Goal: Task Accomplishment & Management: Manage account settings

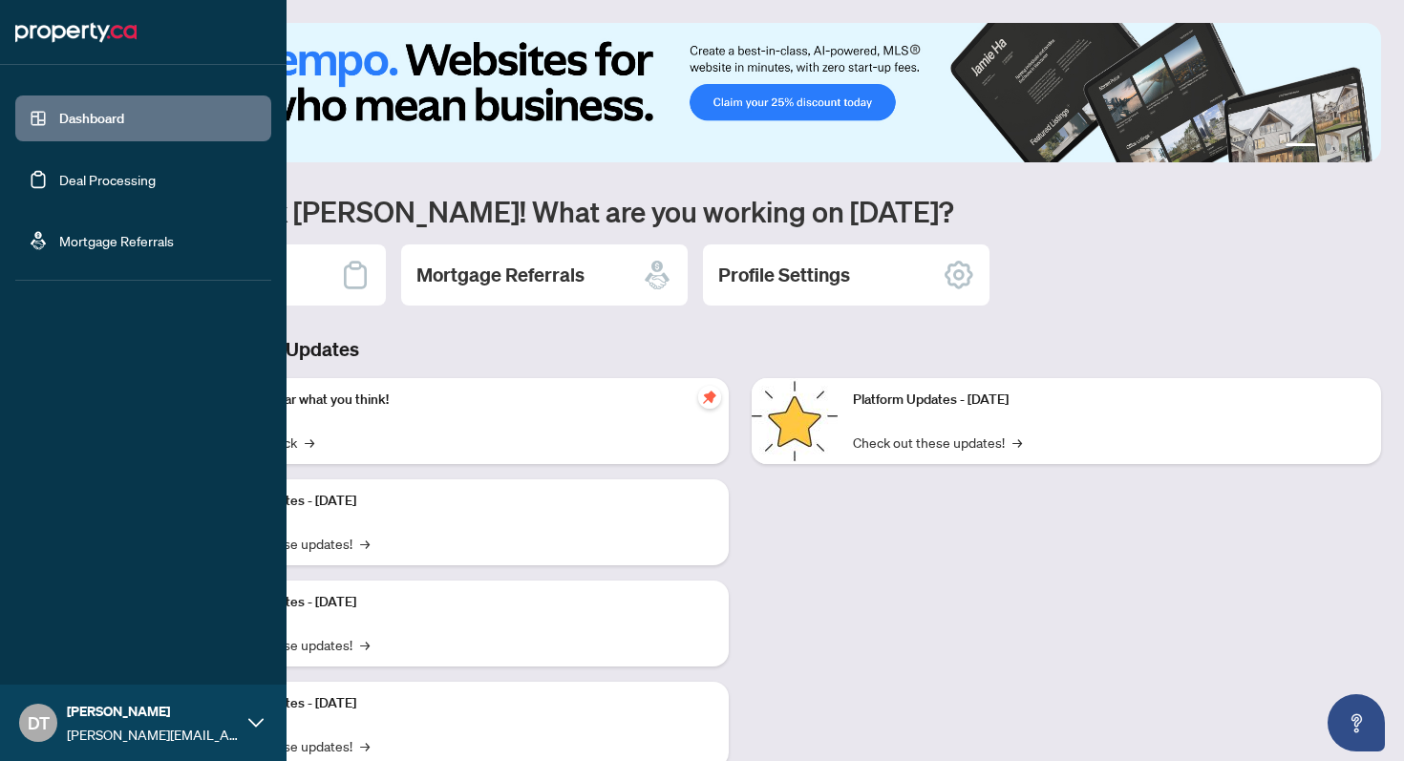
click at [91, 183] on link "Deal Processing" at bounding box center [107, 179] width 96 height 17
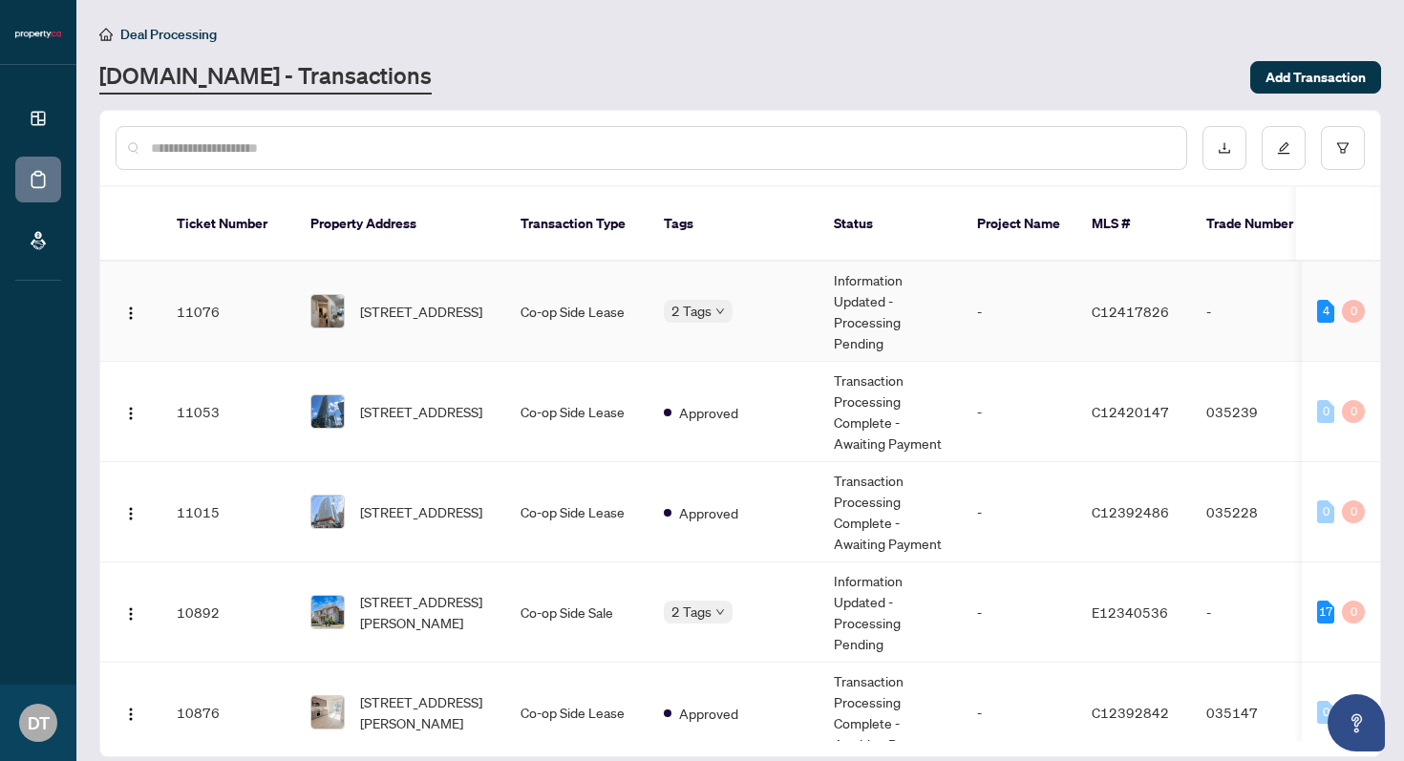
click at [801, 300] on div "2 Tags" at bounding box center [733, 311] width 139 height 22
click at [792, 300] on div "2 Tags" at bounding box center [733, 311] width 139 height 22
click at [522, 305] on td "Co-op Side Lease" at bounding box center [576, 312] width 143 height 100
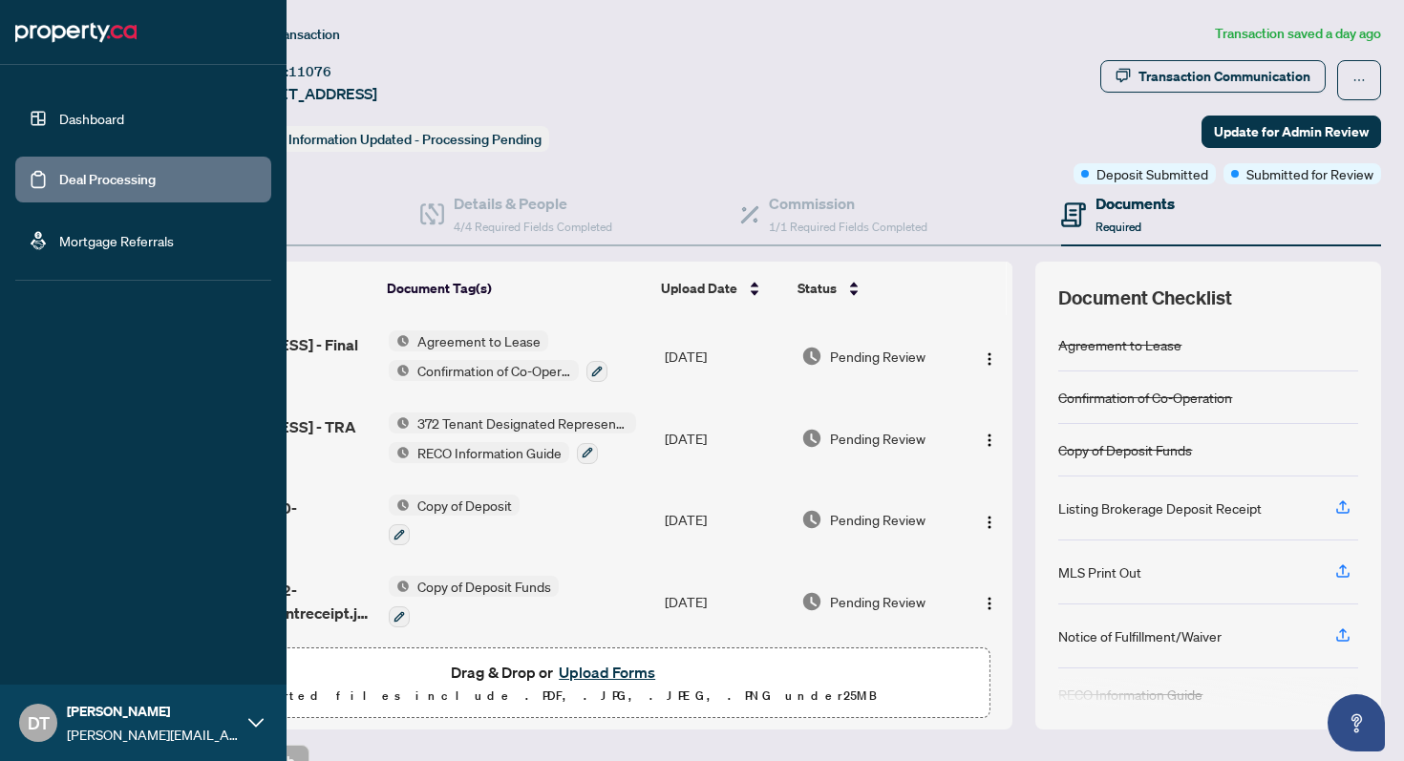
click at [94, 124] on link "Dashboard" at bounding box center [91, 118] width 65 height 17
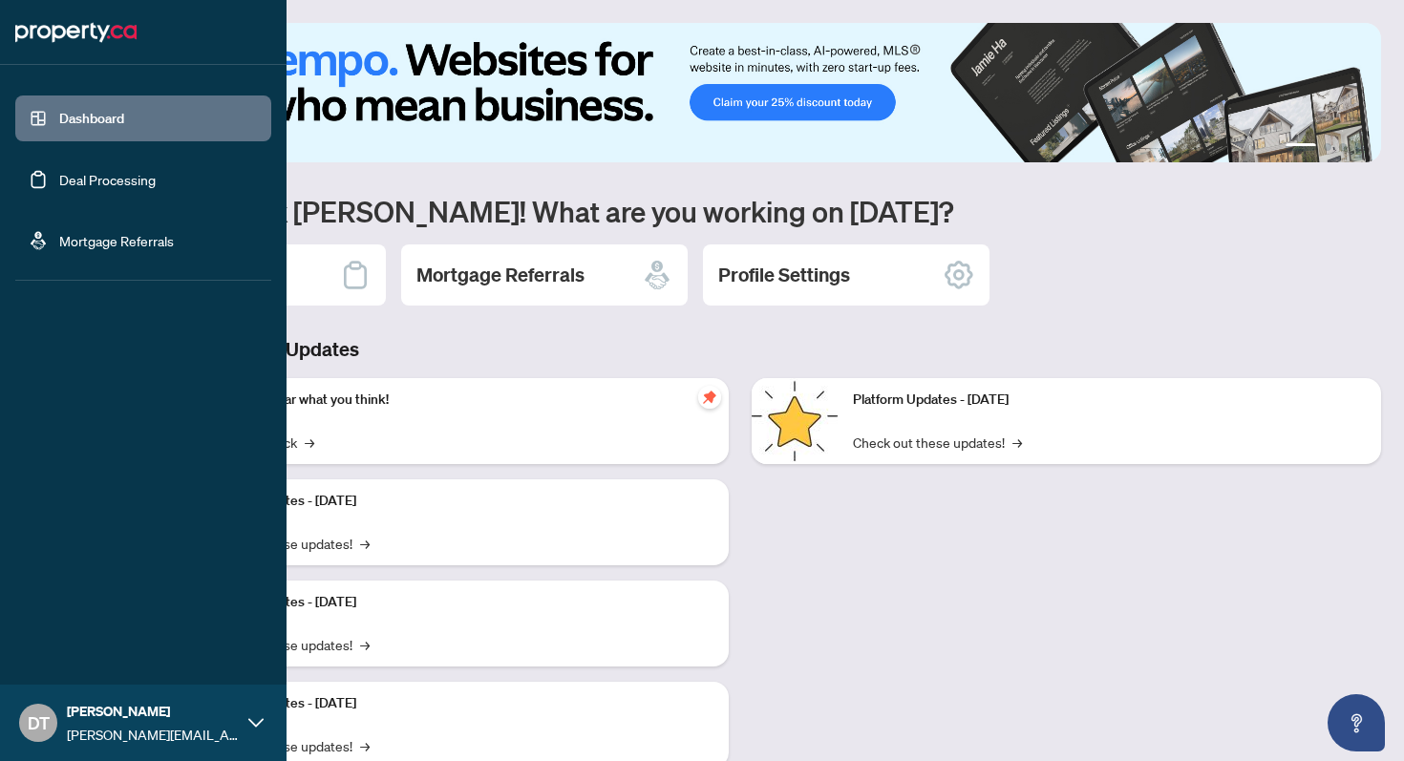
click at [107, 188] on link "Deal Processing" at bounding box center [107, 179] width 96 height 17
